Goal: Find specific page/section: Find specific page/section

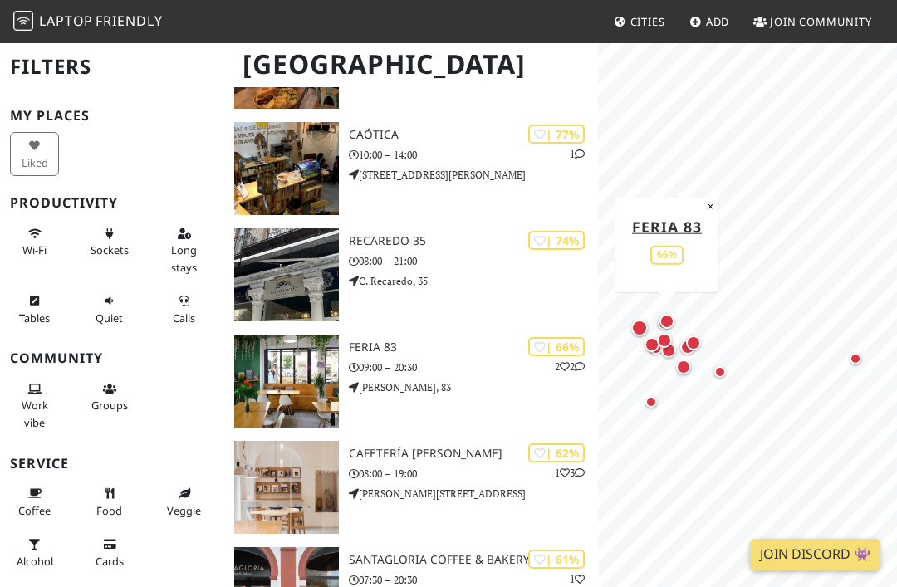
scroll to position [346, 0]
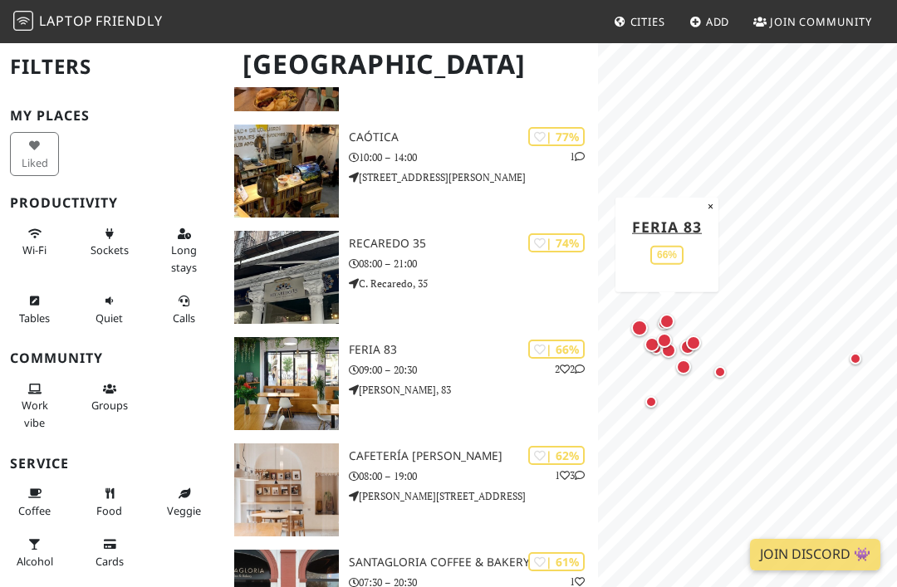
click at [298, 375] on img at bounding box center [286, 383] width 105 height 93
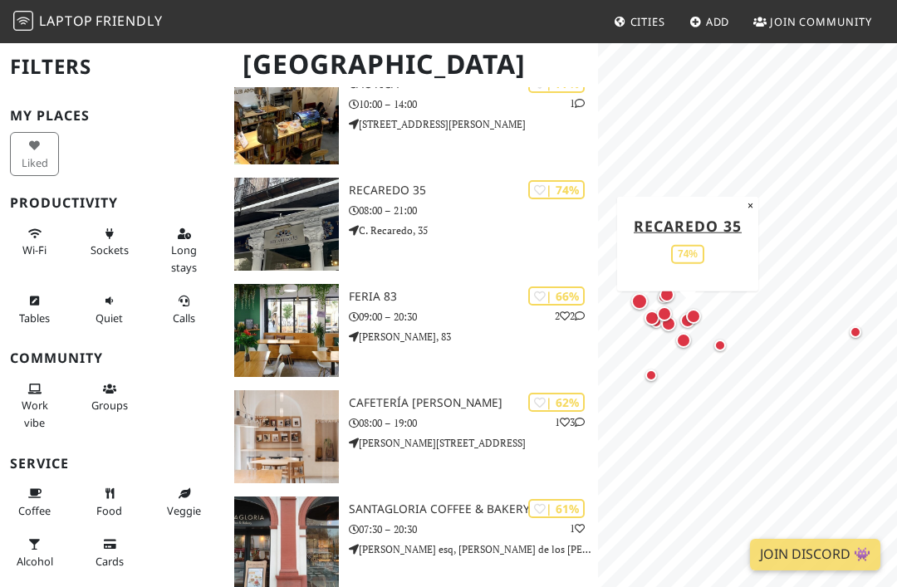
click at [385, 197] on div "| 74% Recaredo 35 08:00 – 21:00 C. Recaredo, 35" at bounding box center [473, 224] width 249 height 93
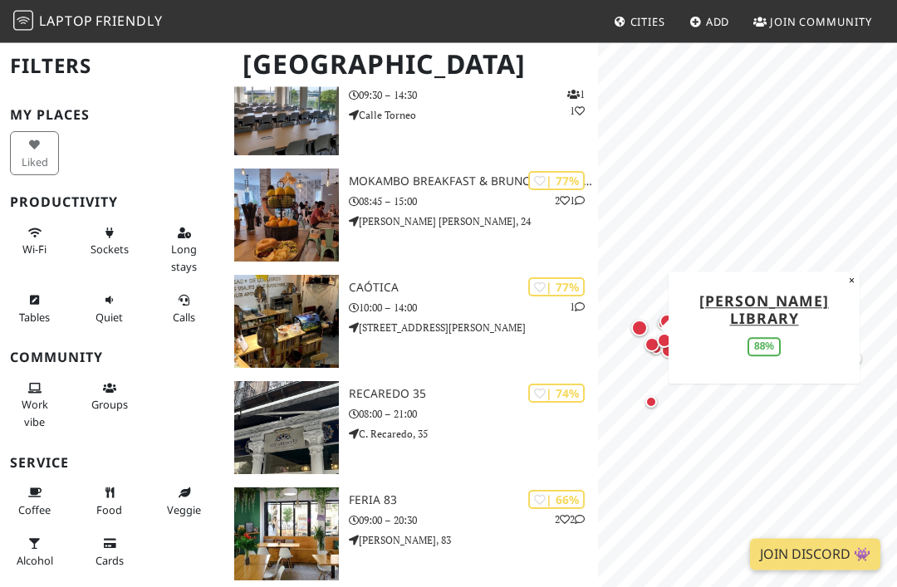
scroll to position [195, 0]
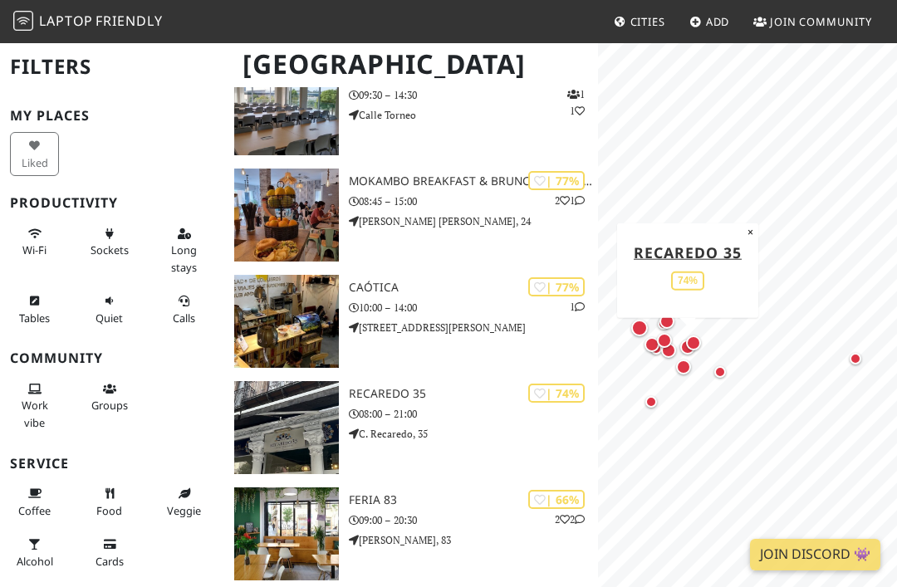
click at [378, 387] on h3 "Recaredo 35" at bounding box center [473, 394] width 249 height 14
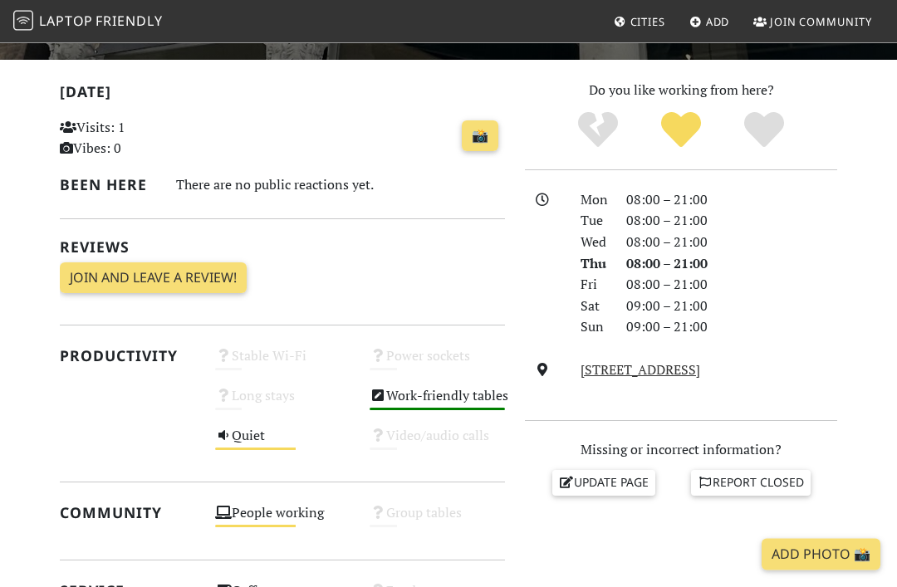
scroll to position [329, 0]
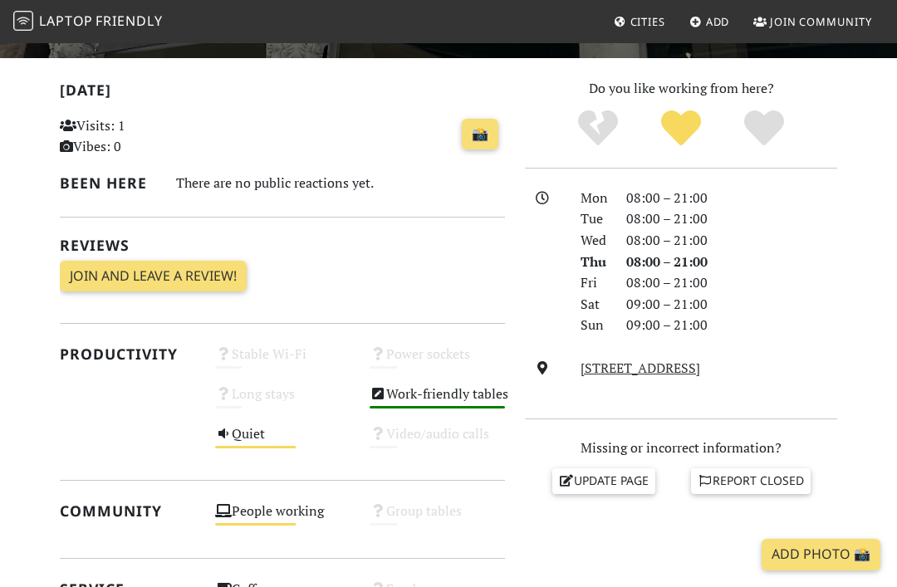
click at [621, 360] on link "[STREET_ADDRESS]" at bounding box center [641, 368] width 120 height 18
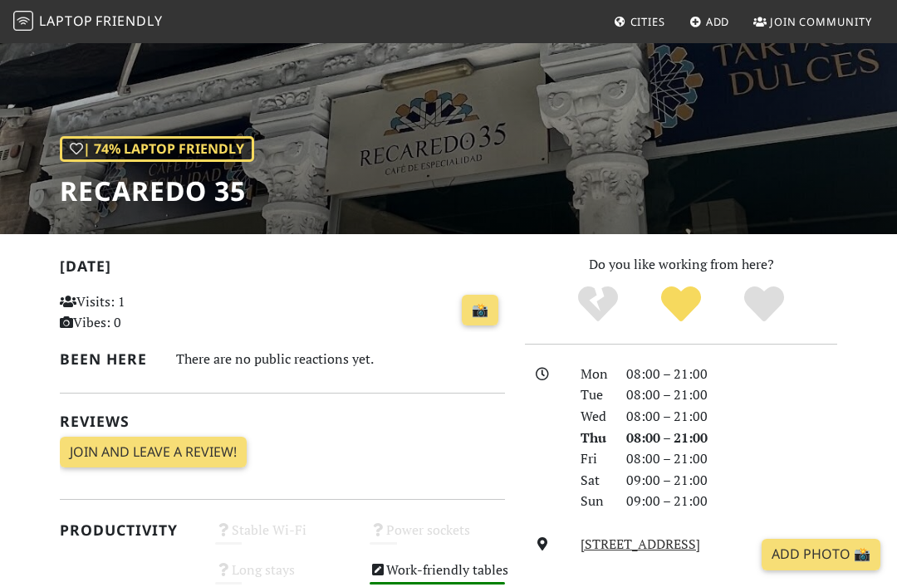
scroll to position [137, 0]
